Goal: Transaction & Acquisition: Download file/media

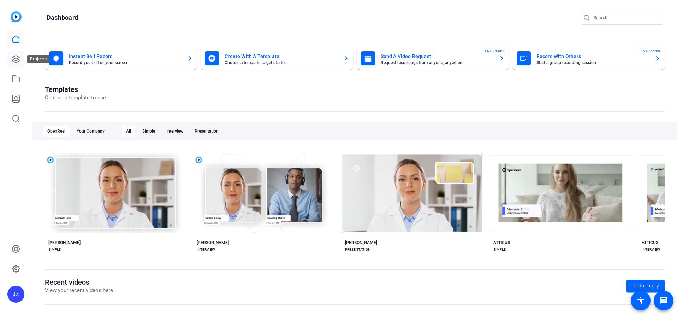
click at [18, 62] on icon at bounding box center [16, 59] width 8 height 8
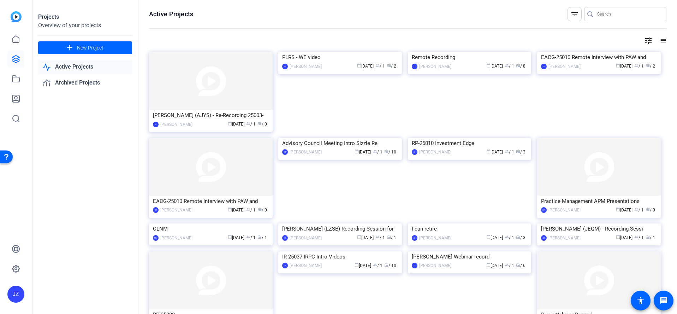
click at [83, 65] on link "Active Projects" at bounding box center [85, 67] width 94 height 14
click at [89, 69] on link "Active Projects" at bounding box center [85, 67] width 94 height 14
click at [72, 62] on link "Active Projects" at bounding box center [85, 67] width 94 height 14
click at [69, 66] on link "Active Projects" at bounding box center [85, 67] width 94 height 14
drag, startPoint x: 73, startPoint y: 82, endPoint x: 61, endPoint y: 87, distance: 12.9
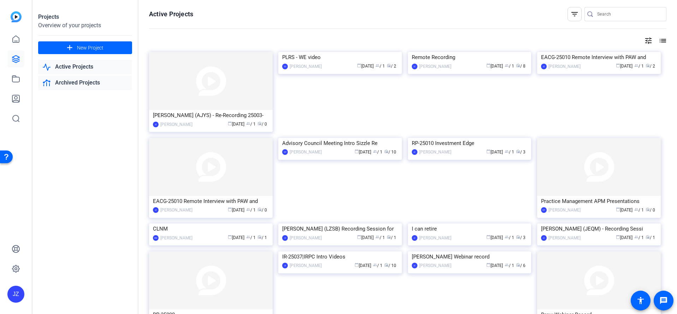
click at [73, 82] on link "Archived Projects" at bounding box center [85, 83] width 94 height 14
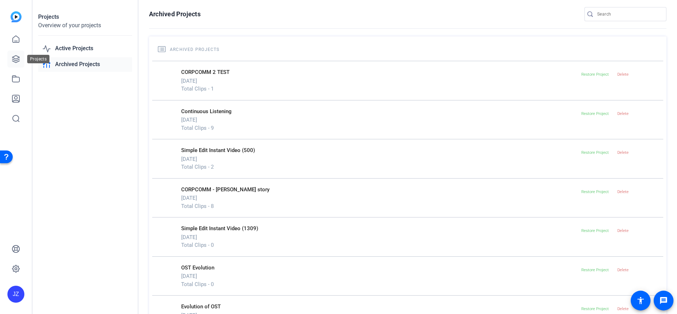
drag, startPoint x: 13, startPoint y: 62, endPoint x: 15, endPoint y: 67, distance: 5.3
click at [12, 62] on icon at bounding box center [16, 59] width 8 height 8
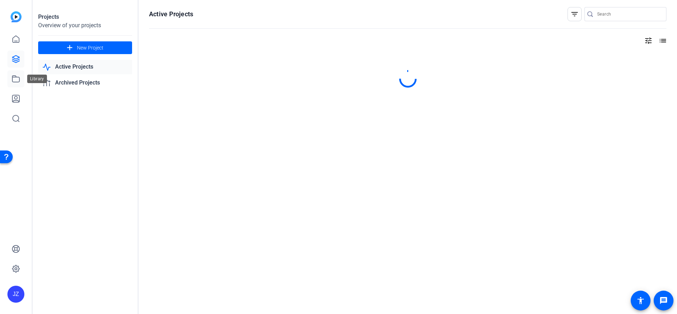
click at [14, 79] on icon at bounding box center [16, 79] width 8 height 8
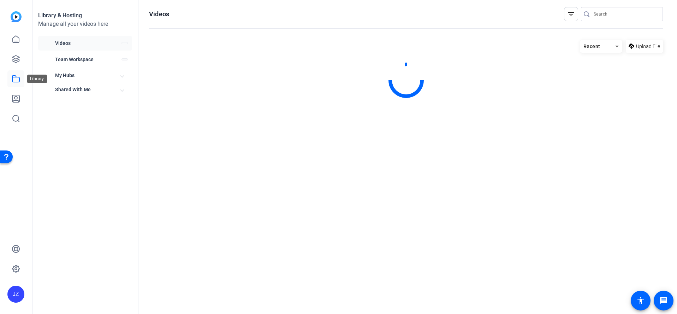
click at [13, 78] on icon at bounding box center [16, 79] width 8 height 8
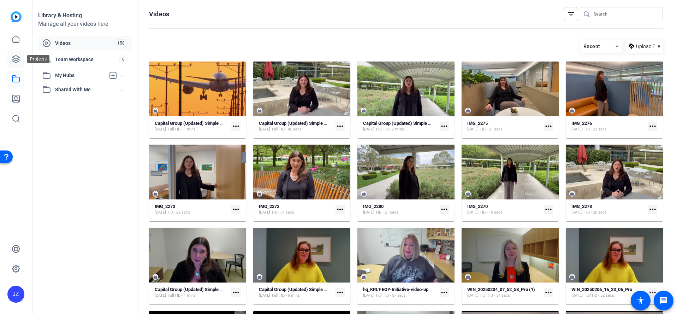
click at [13, 57] on icon at bounding box center [15, 58] width 7 height 7
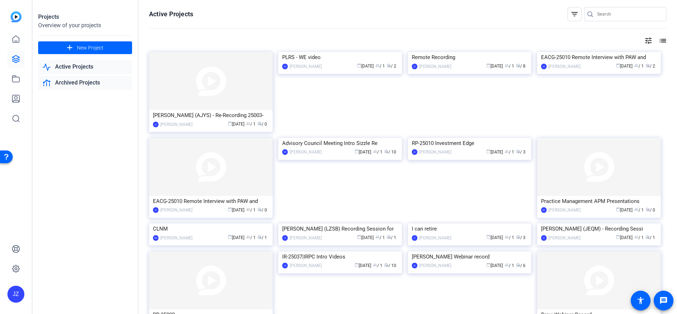
click at [74, 83] on link "Archived Projects" at bounding box center [85, 83] width 94 height 14
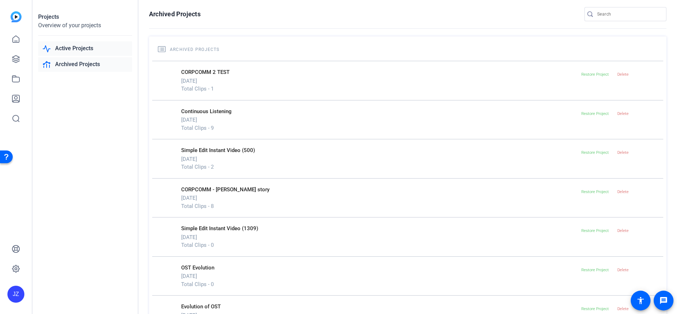
click at [88, 50] on link "Active Projects" at bounding box center [85, 48] width 94 height 14
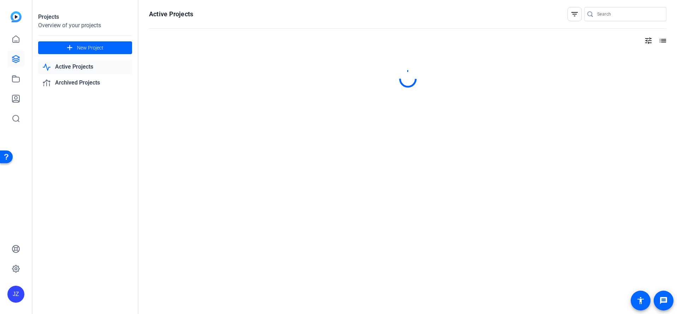
click at [666, 40] on mat-icon "list" at bounding box center [662, 40] width 8 height 8
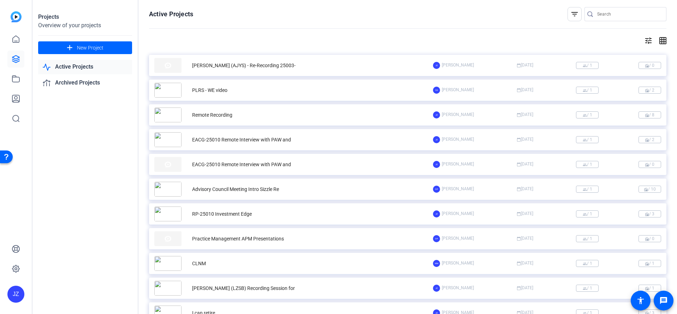
click at [658, 42] on mat-icon "grid_on" at bounding box center [662, 40] width 8 height 8
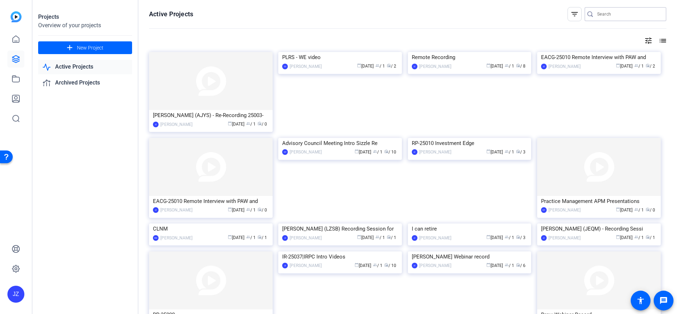
drag, startPoint x: 604, startPoint y: 11, endPoint x: 602, endPoint y: 19, distance: 8.4
click at [604, 11] on input "Search" at bounding box center [629, 14] width 64 height 8
type input "mike gitlin"
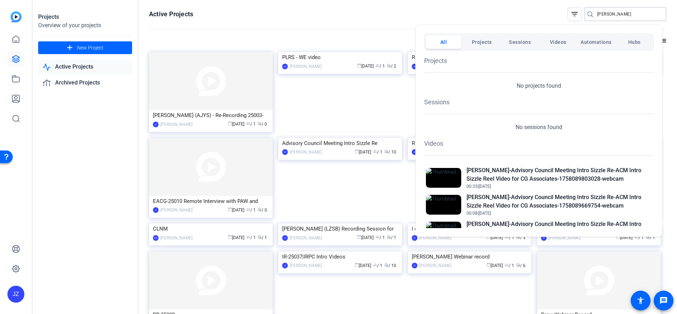
click at [75, 103] on div at bounding box center [338, 157] width 677 height 314
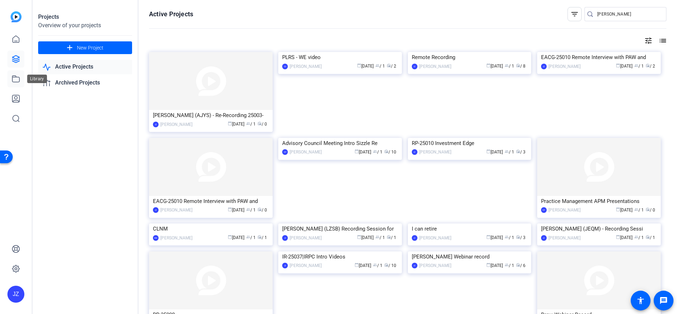
click at [14, 79] on icon at bounding box center [16, 79] width 8 height 8
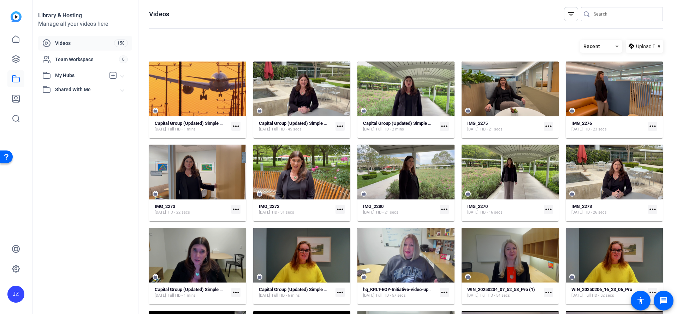
click at [611, 14] on input "Search" at bounding box center [626, 14] width 64 height 8
type input "mike gitlin"
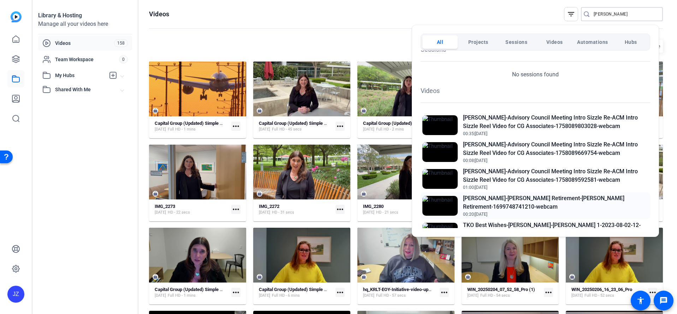
scroll to position [52, 0]
click at [482, 40] on span "Projects" at bounding box center [478, 42] width 20 height 13
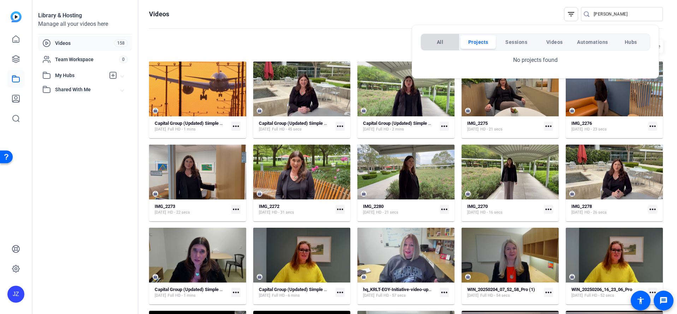
click at [445, 41] on button "All" at bounding box center [439, 41] width 35 height 13
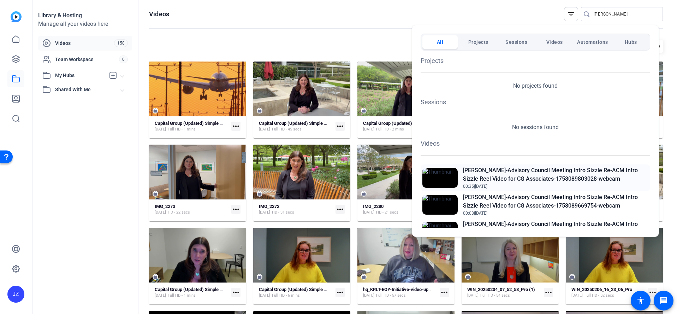
click at [516, 174] on h2 "[PERSON_NAME]-Advisory Council Meeting Intro Sizzle Re-ACM Intro Sizzle Reel Vi…" at bounding box center [555, 174] width 185 height 17
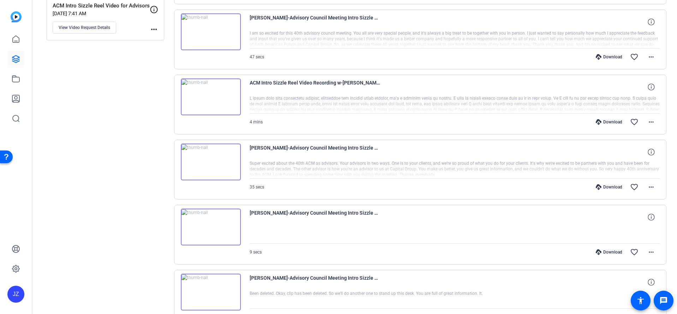
scroll to position [208, 0]
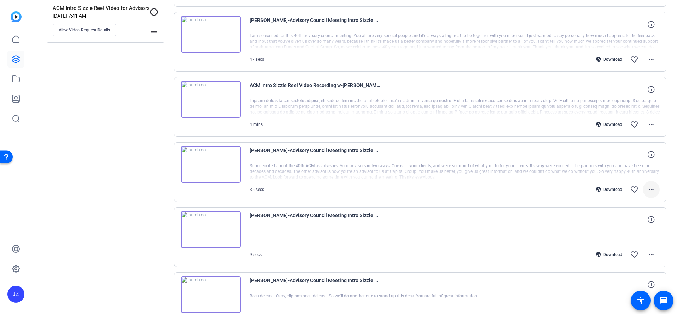
click at [646, 194] on span at bounding box center [651, 189] width 17 height 17
click at [302, 57] on div at bounding box center [338, 157] width 677 height 314
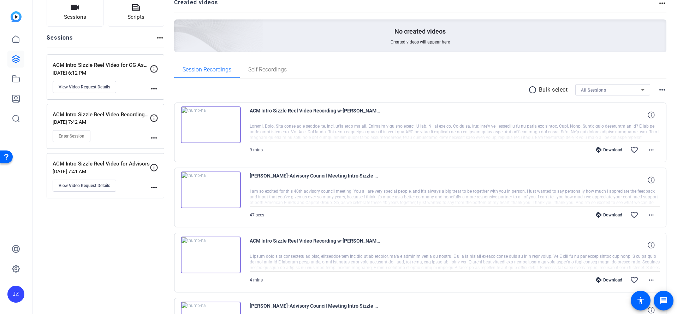
scroll to position [3, 0]
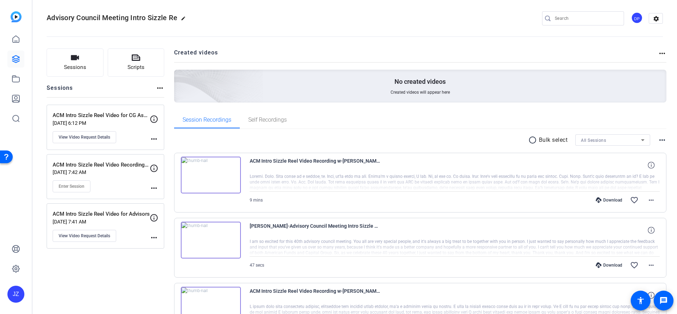
drag, startPoint x: 503, startPoint y: 242, endPoint x: 501, endPoint y: 245, distance: 3.9
click at [503, 243] on div at bounding box center [455, 247] width 410 height 18
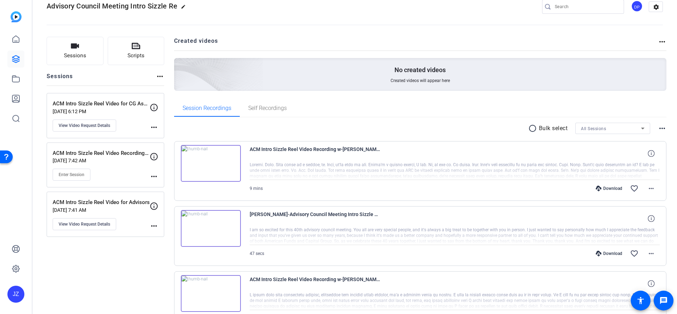
click at [472, 237] on div at bounding box center [455, 236] width 410 height 18
click at [312, 215] on span "[PERSON_NAME]-Advisory Council Meeting Intro Sizzle Re-ACM Intro Sizzle Reel Vi…" at bounding box center [315, 218] width 131 height 17
click at [198, 228] on img at bounding box center [211, 228] width 60 height 37
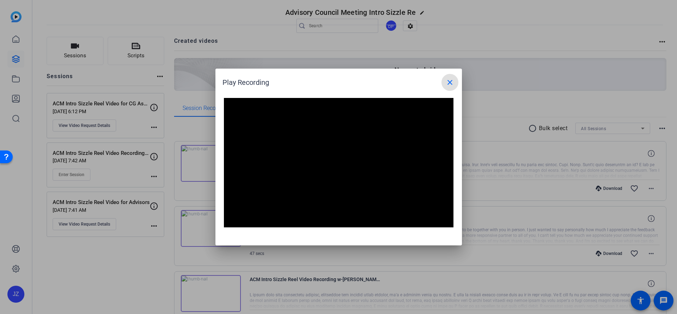
click at [452, 82] on mat-icon "close" at bounding box center [450, 82] width 8 height 8
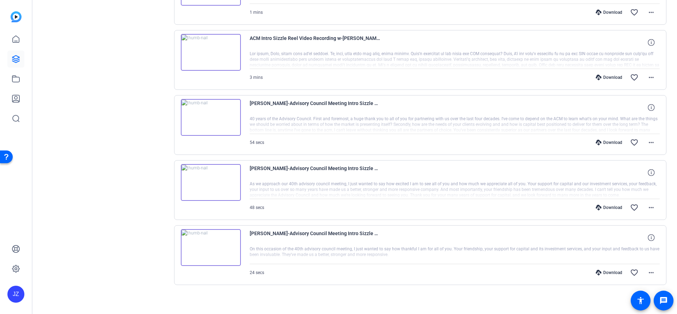
scroll to position [510, 0]
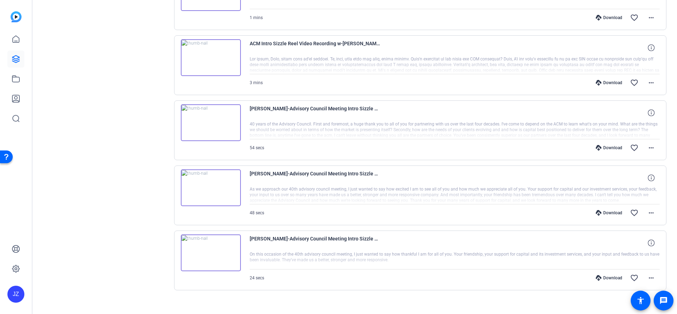
click at [227, 189] on img at bounding box center [211, 187] width 60 height 37
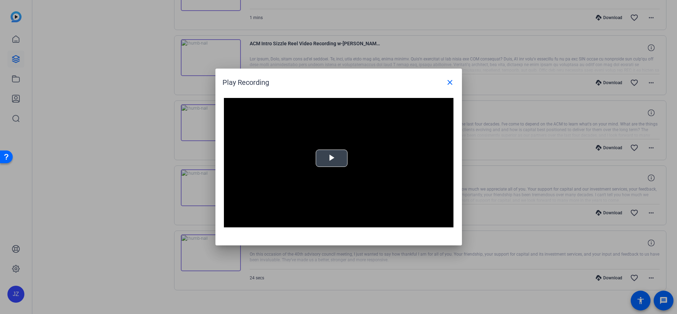
click at [332, 158] on span "Video Player" at bounding box center [332, 158] width 0 height 0
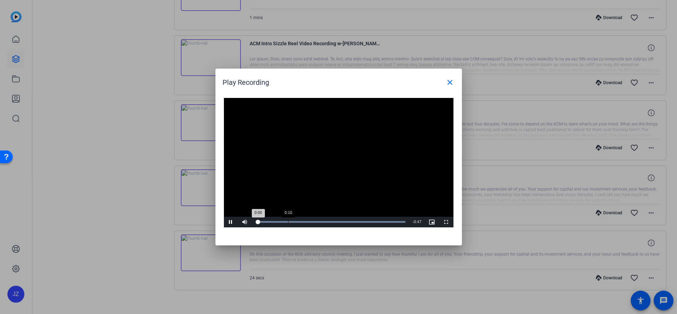
click at [288, 221] on div "Loaded : 100.00% 0:10 0:00" at bounding box center [331, 222] width 150 height 2
click at [448, 82] on mat-icon "close" at bounding box center [450, 82] width 8 height 8
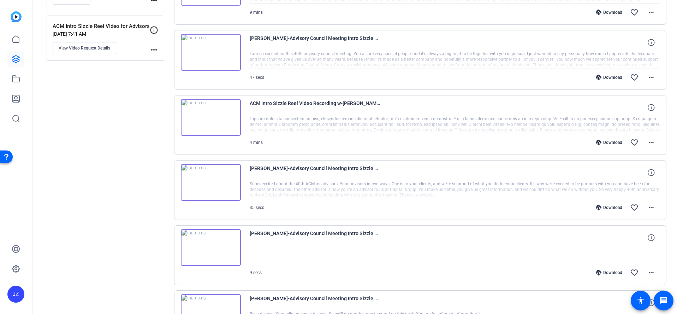
scroll to position [182, 0]
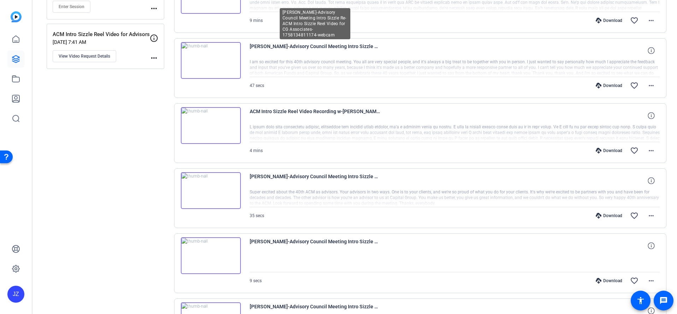
click at [314, 48] on span "[PERSON_NAME]-Advisory Council Meeting Intro Sizzle Re-ACM Intro Sizzle Reel Vi…" at bounding box center [315, 50] width 131 height 17
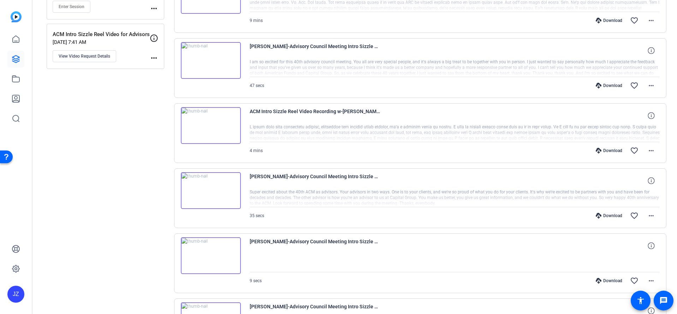
scroll to position [518, 0]
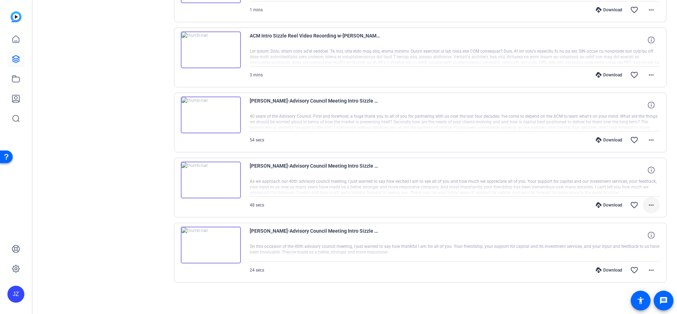
click at [647, 204] on mat-icon "more_horiz" at bounding box center [651, 205] width 8 height 8
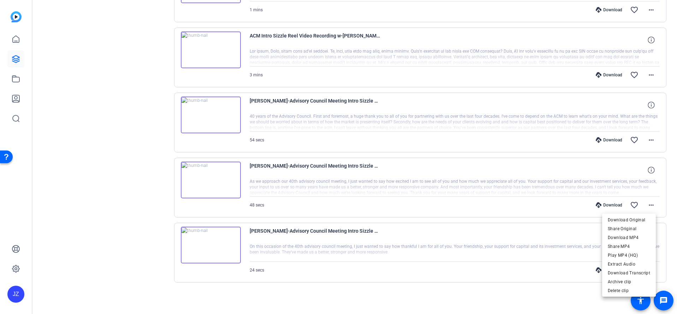
drag, startPoint x: 638, startPoint y: 271, endPoint x: 587, endPoint y: 264, distance: 50.9
click at [638, 271] on span "Download Transcript" at bounding box center [629, 272] width 42 height 8
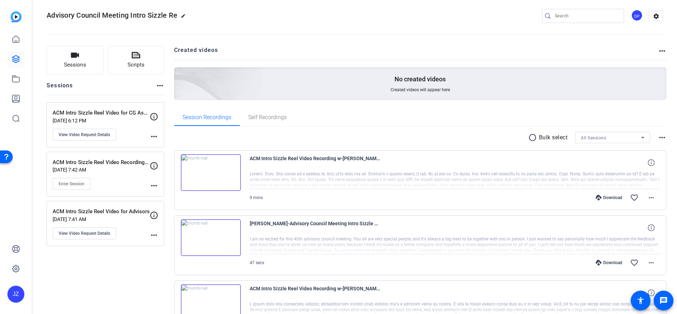
scroll to position [6, 0]
click at [647, 266] on mat-icon "more_horiz" at bounding box center [651, 262] width 8 height 8
click at [643, 232] on span "Download Transcript" at bounding box center [629, 230] width 42 height 8
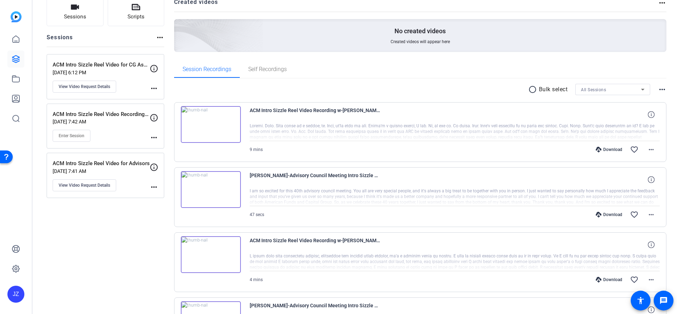
scroll to position [182, 0]
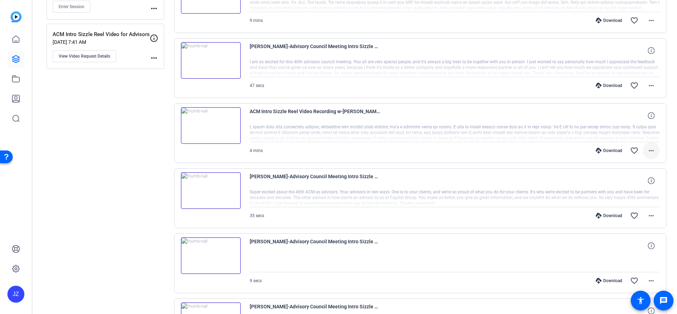
click at [646, 155] on button "more_horiz" at bounding box center [651, 150] width 17 height 17
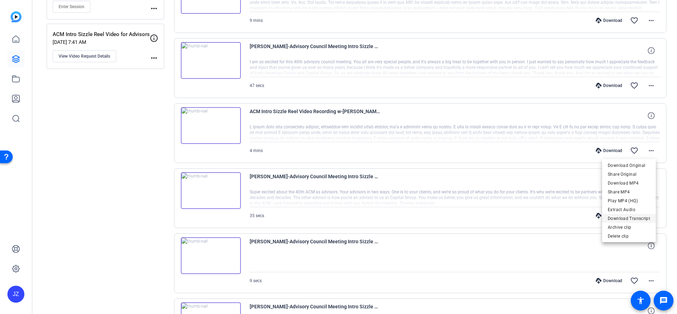
click at [640, 220] on span "Download Transcript" at bounding box center [629, 218] width 42 height 8
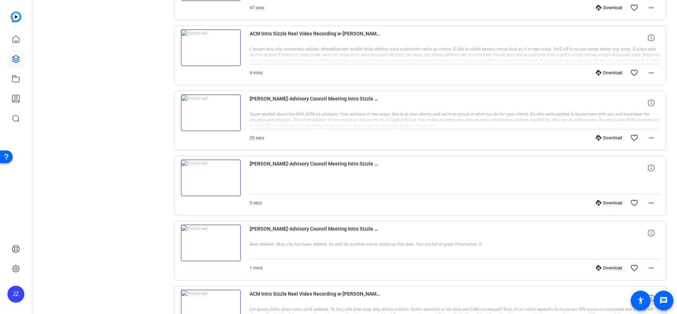
scroll to position [260, 0]
click at [647, 139] on mat-icon "more_horiz" at bounding box center [651, 137] width 8 height 8
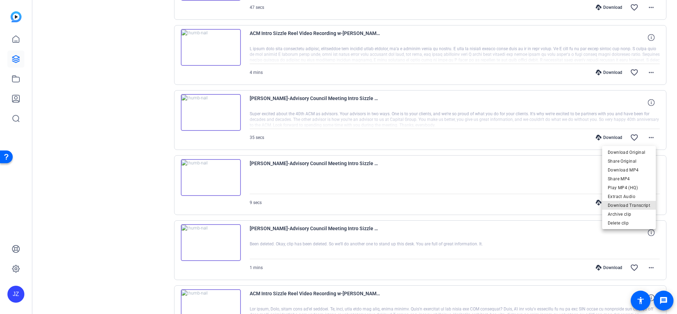
click at [644, 204] on span "Download Transcript" at bounding box center [629, 205] width 42 height 8
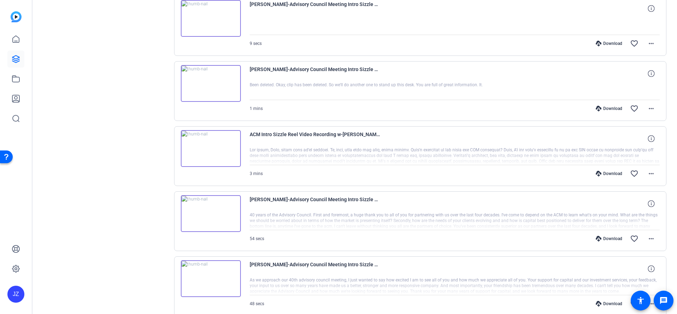
scroll to position [423, 0]
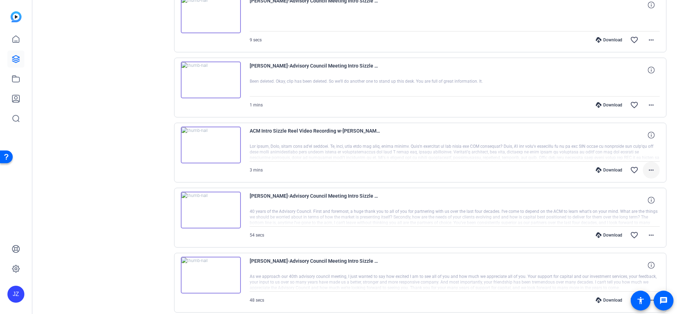
click at [647, 171] on mat-icon "more_horiz" at bounding box center [651, 170] width 8 height 8
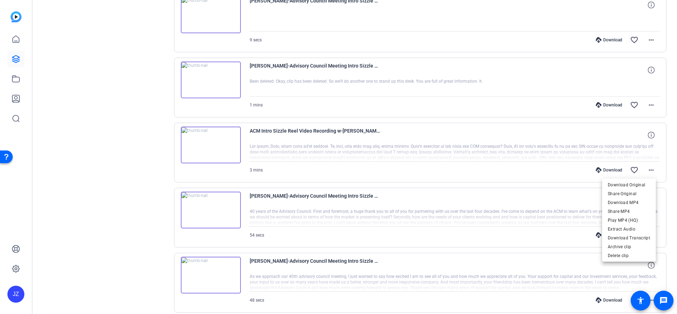
drag, startPoint x: 647, startPoint y: 186, endPoint x: 673, endPoint y: 313, distance: 130.3
click at [646, 186] on span "Download Original" at bounding box center [629, 184] width 42 height 8
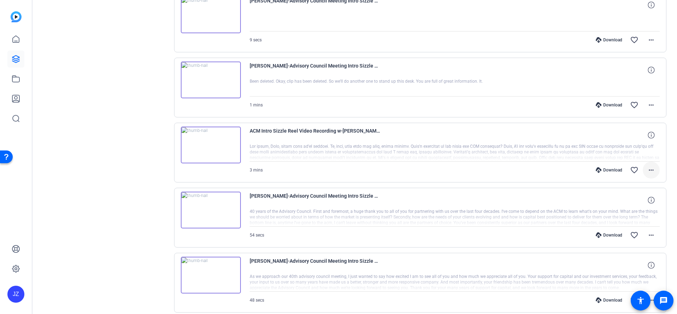
click at [647, 169] on mat-icon "more_horiz" at bounding box center [651, 170] width 8 height 8
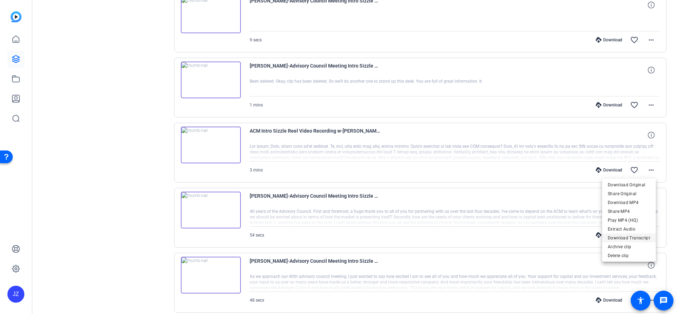
click at [638, 240] on span "Download Transcript" at bounding box center [629, 237] width 42 height 8
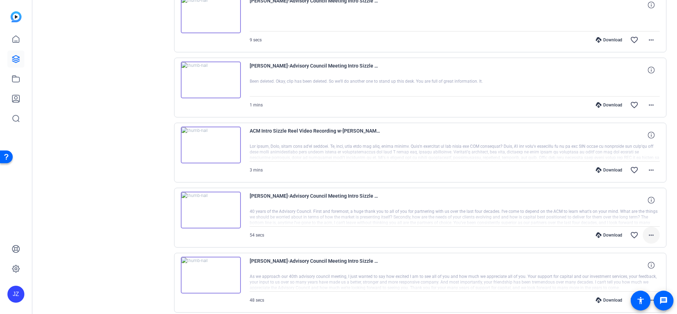
click at [647, 236] on mat-icon "more_horiz" at bounding box center [651, 235] width 8 height 8
click at [638, 201] on span "Download Transcript" at bounding box center [629, 202] width 42 height 8
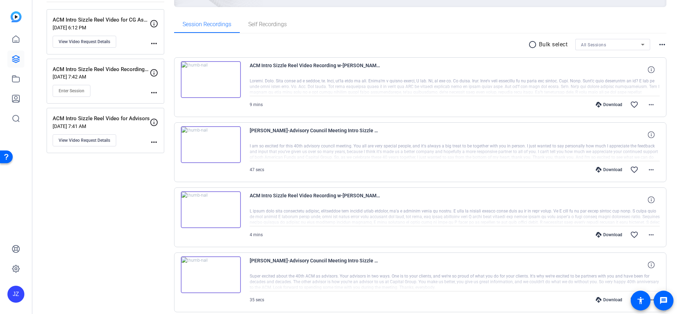
scroll to position [98, 0]
click at [648, 104] on mat-icon "more_horiz" at bounding box center [651, 104] width 8 height 8
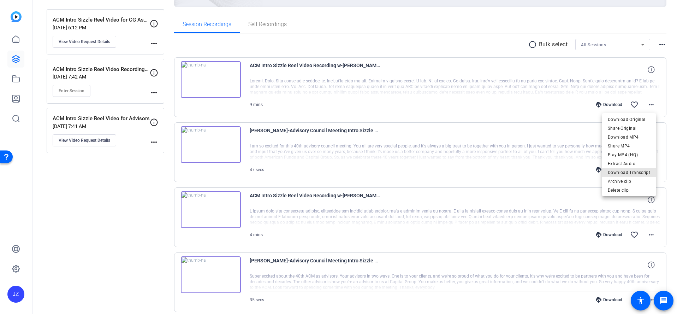
drag, startPoint x: 634, startPoint y: 173, endPoint x: 598, endPoint y: 183, distance: 37.6
click at [634, 173] on span "Download Transcript" at bounding box center [629, 172] width 42 height 8
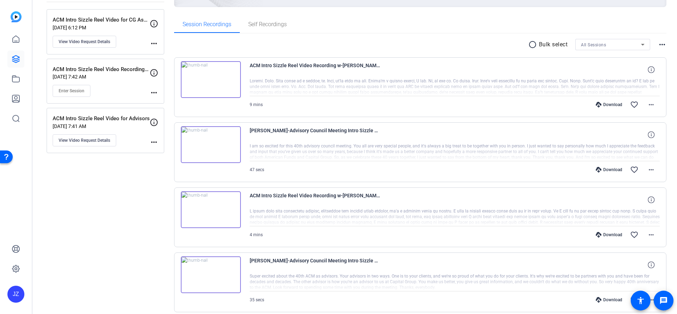
scroll to position [0, 0]
